Goal: Find specific page/section: Find specific page/section

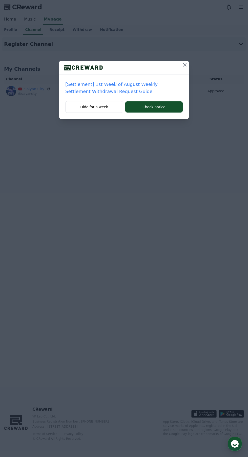
click at [185, 65] on icon at bounding box center [185, 65] width 4 height 4
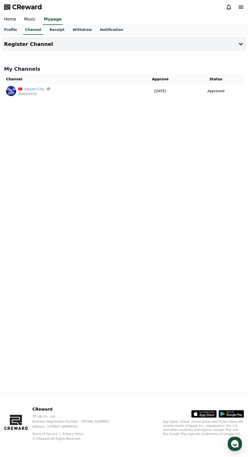
click at [27, 19] on link "Music" at bounding box center [30, 19] width 20 height 11
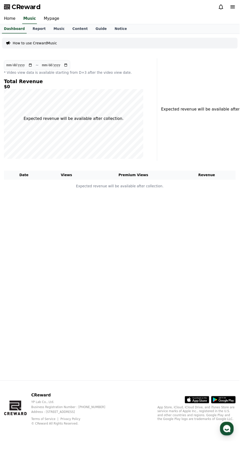
click at [34, 32] on link "Report" at bounding box center [41, 30] width 22 height 10
